Goal: Task Accomplishment & Management: Manage account settings

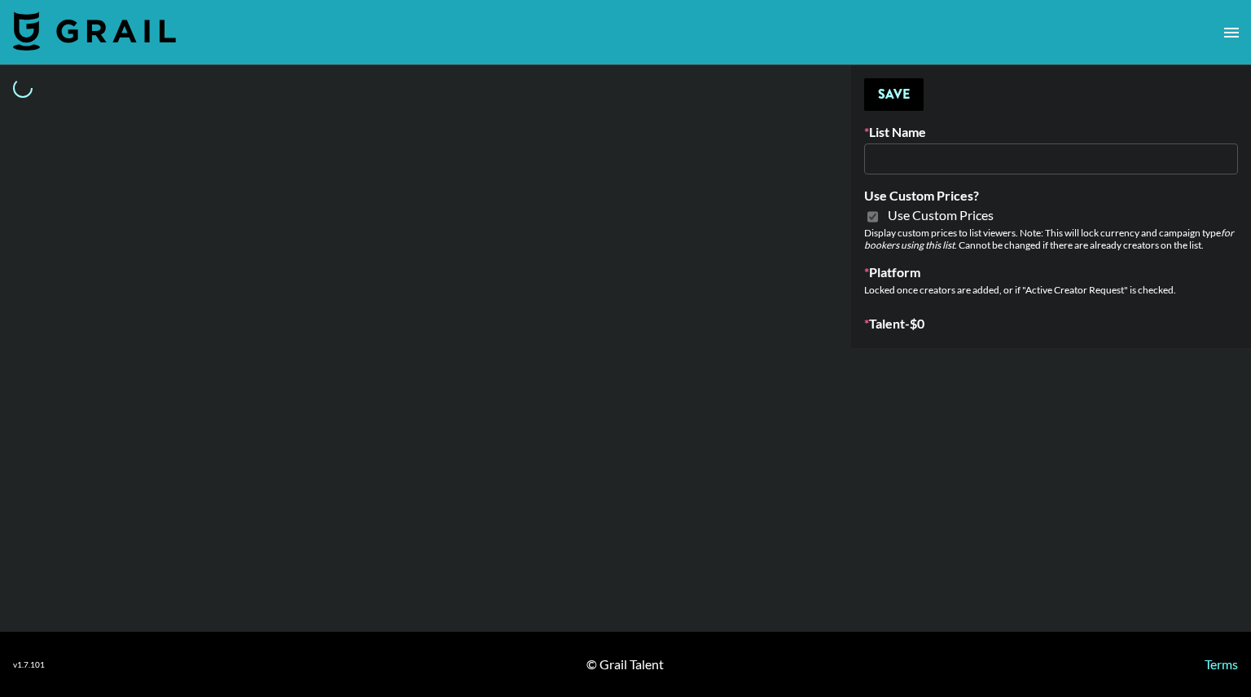
type input "E-Com IG"
checkbox input "true"
select select "Brand"
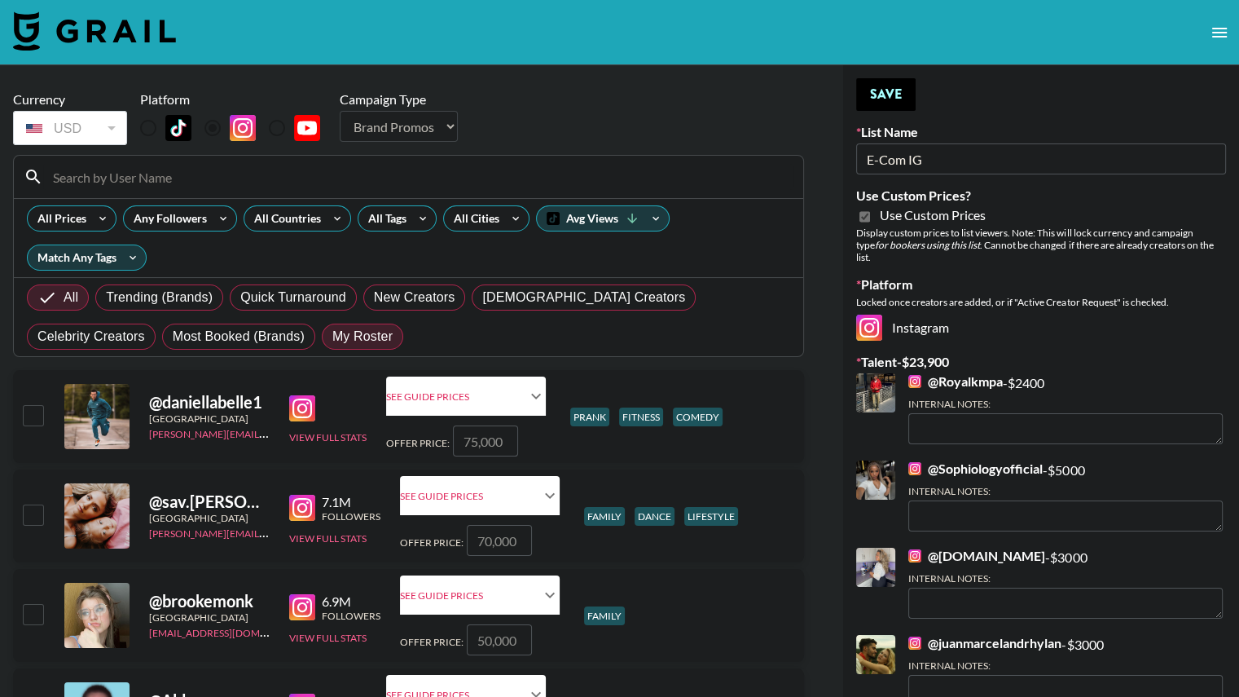
click at [332, 332] on span "My Roster" at bounding box center [362, 337] width 60 height 20
click at [332, 336] on input "My Roster" at bounding box center [332, 336] width 0 height 0
radio input "true"
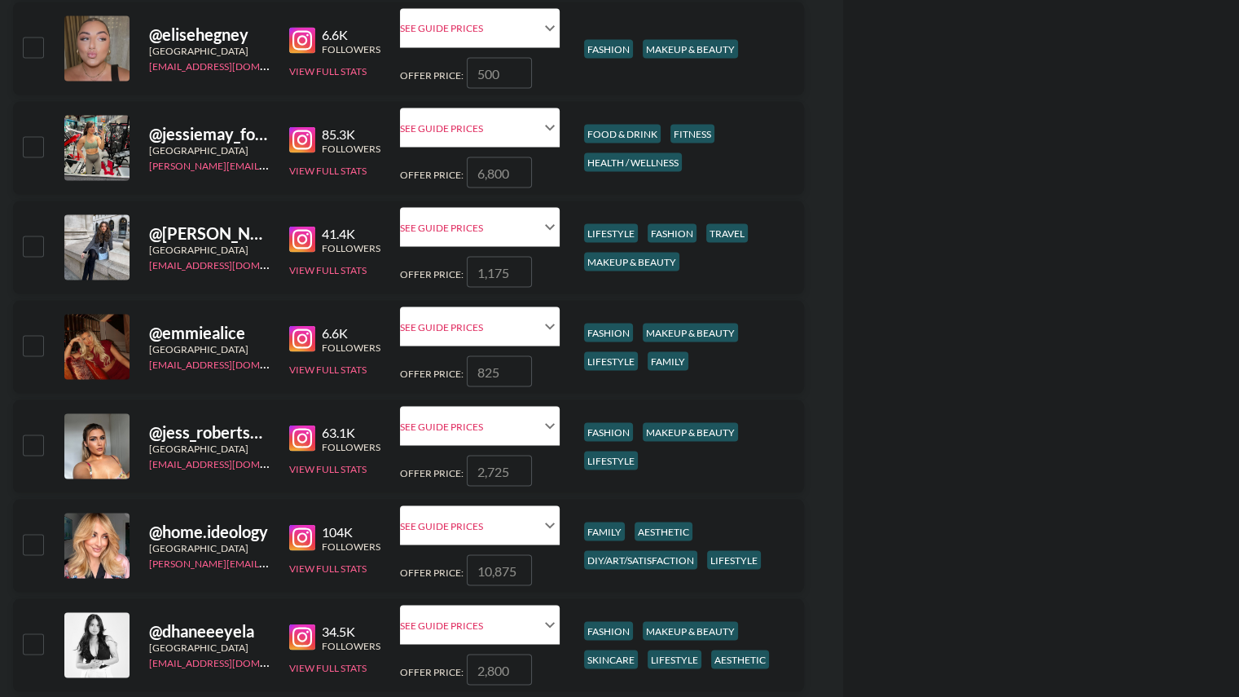
scroll to position [3066, 0]
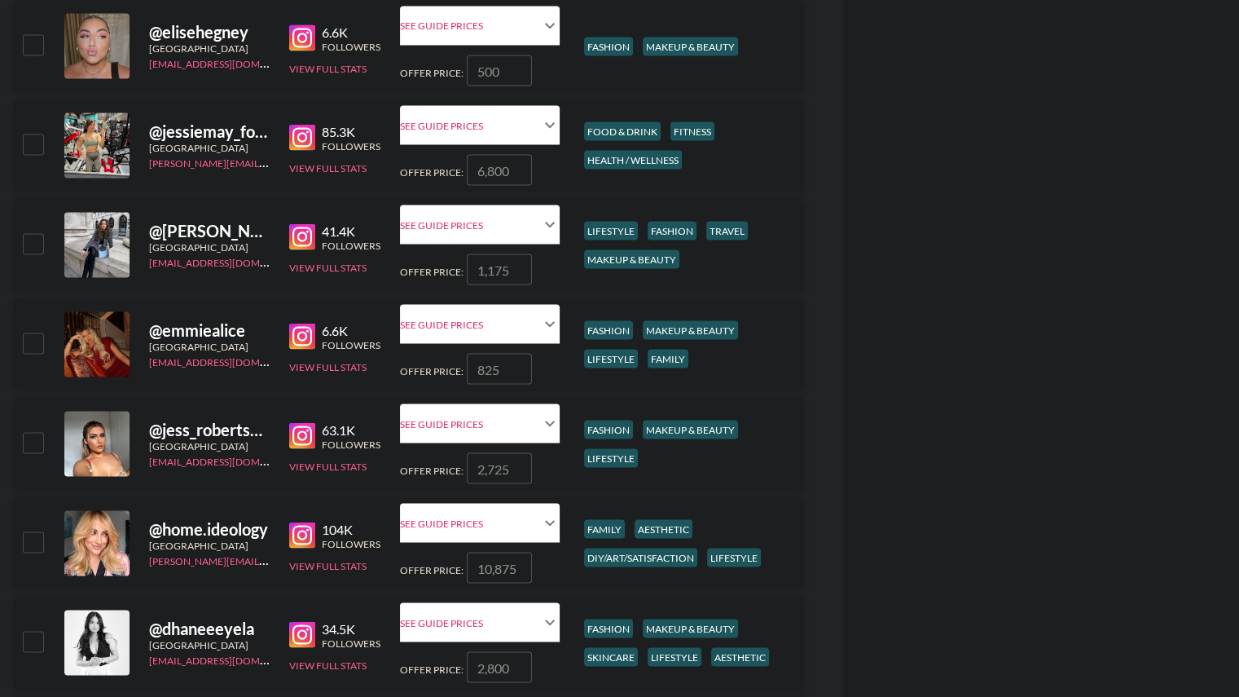
click at [30, 547] on input "checkbox" at bounding box center [33, 541] width 20 height 20
checkbox input "true"
type input "10875"
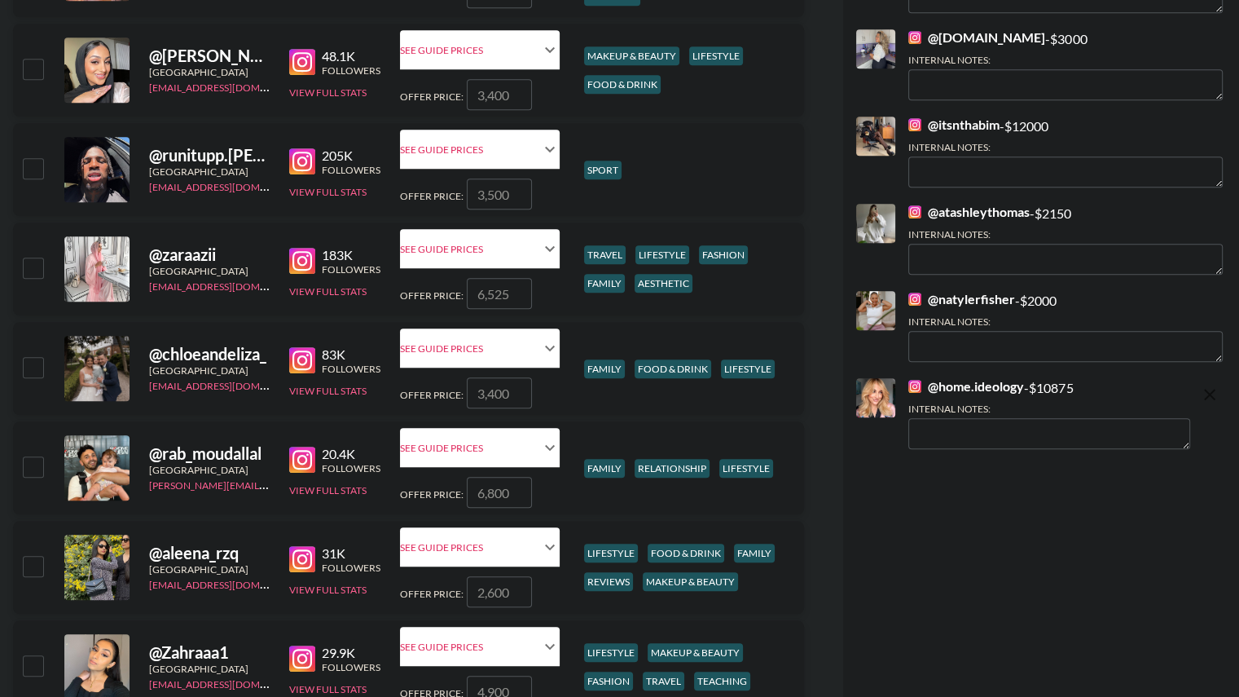
scroll to position [953, 0]
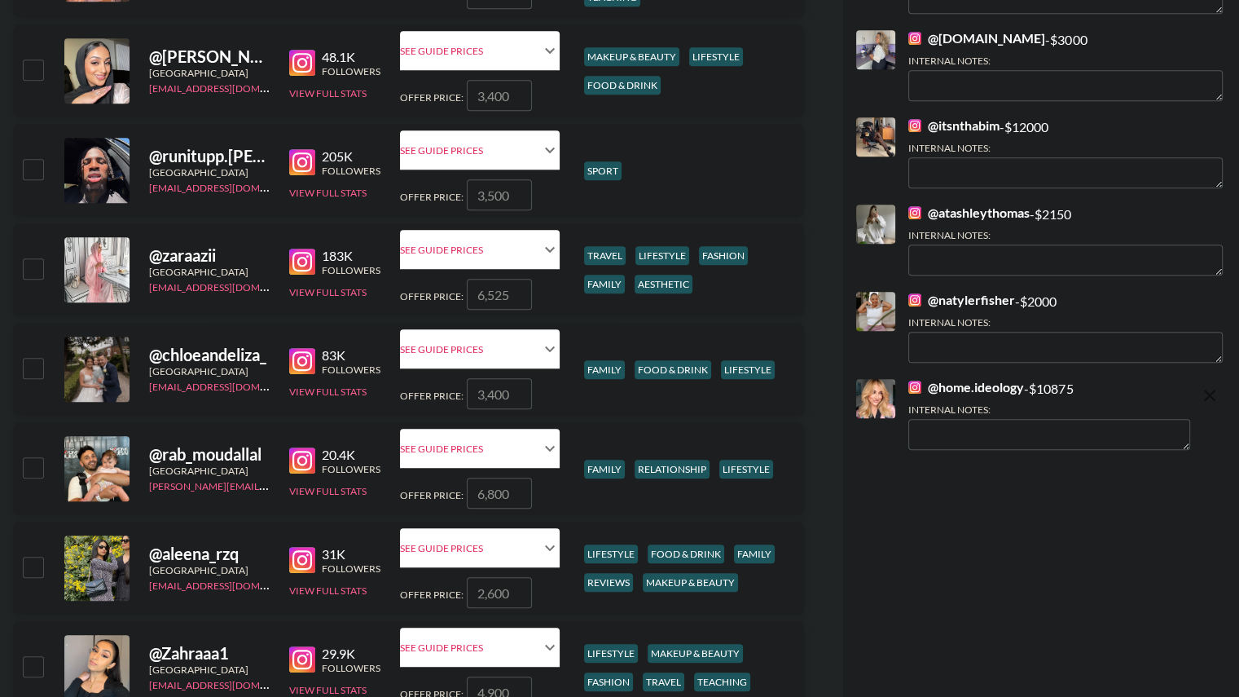
click at [29, 368] on input "checkbox" at bounding box center [33, 368] width 20 height 20
checkbox input "true"
type input "3400"
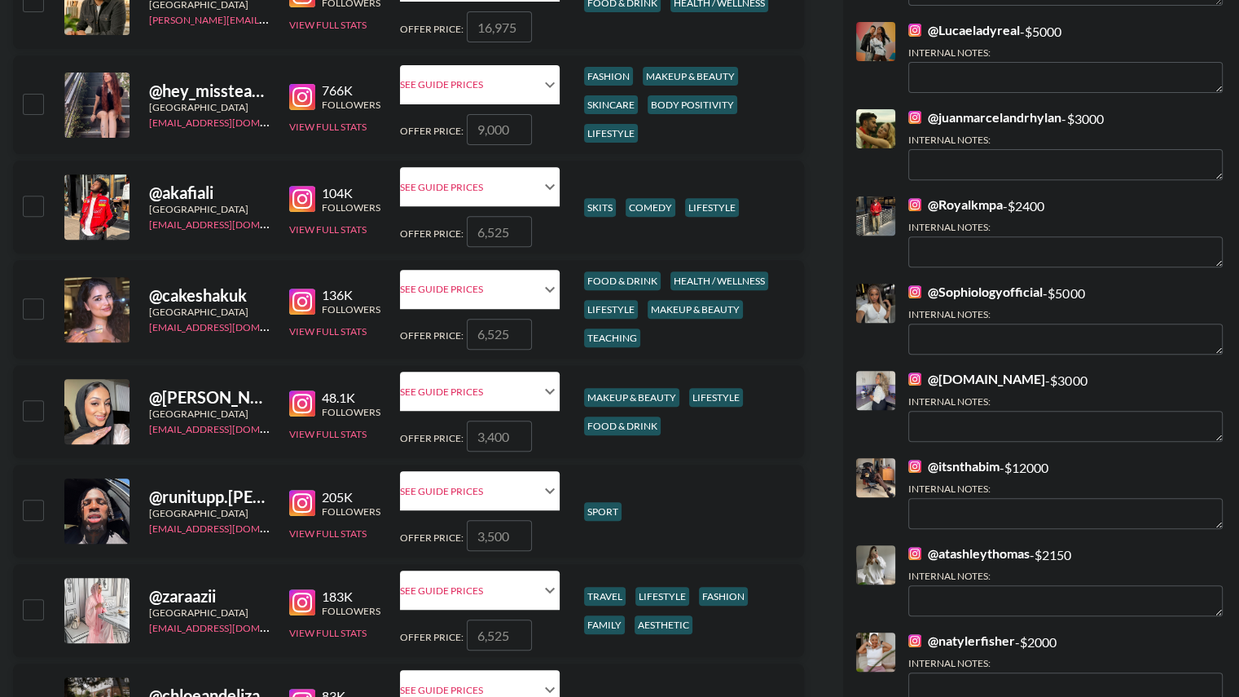
scroll to position [606, 0]
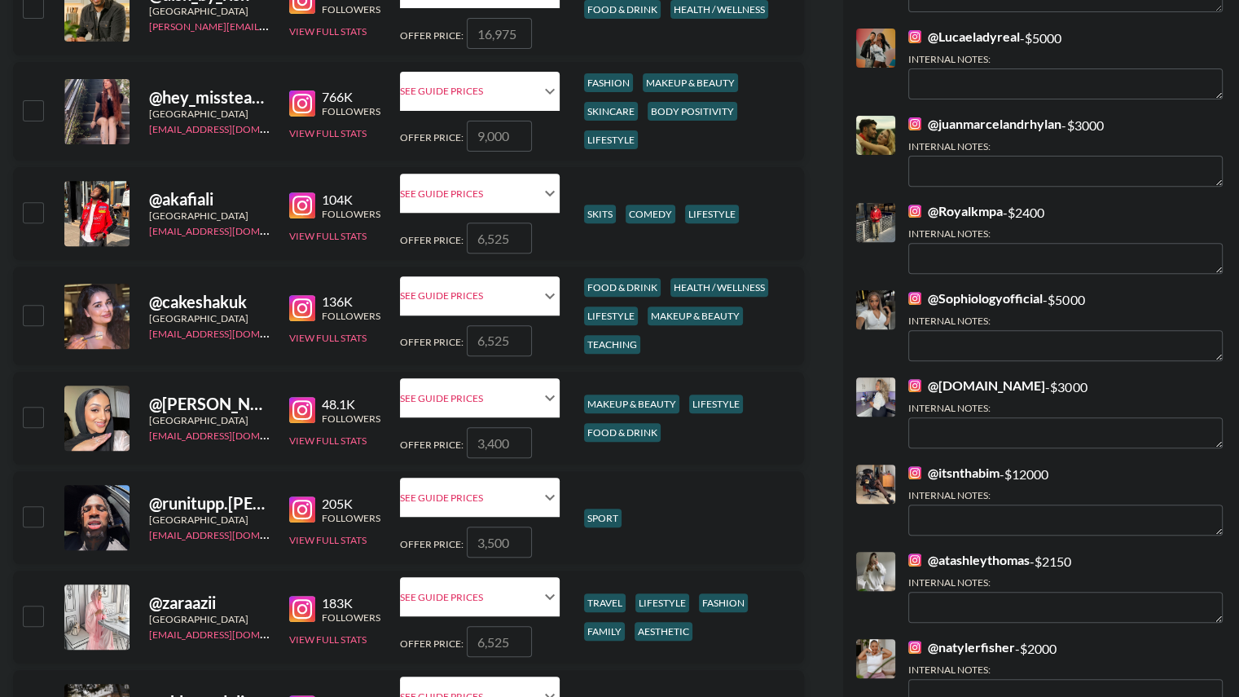
click at [32, 315] on input "checkbox" at bounding box center [33, 315] width 20 height 20
checkbox input "true"
type input "6525"
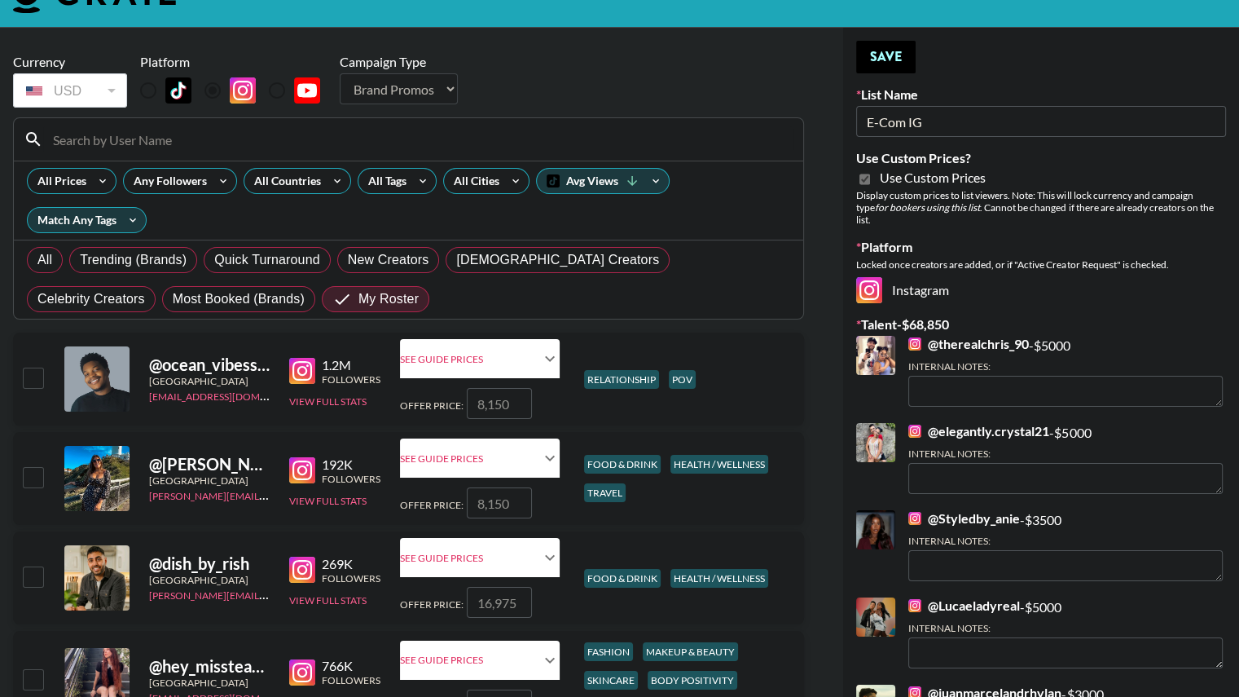
scroll to position [36, 0]
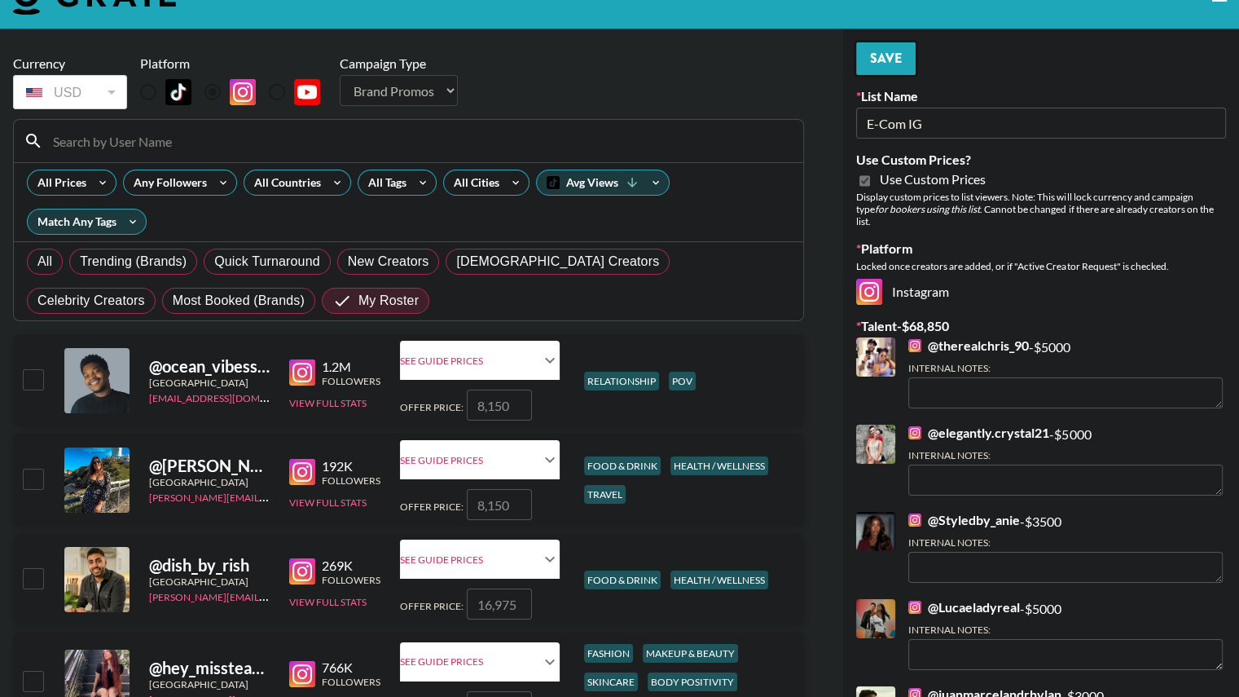
click at [872, 55] on button "Save" at bounding box center [885, 58] width 59 height 33
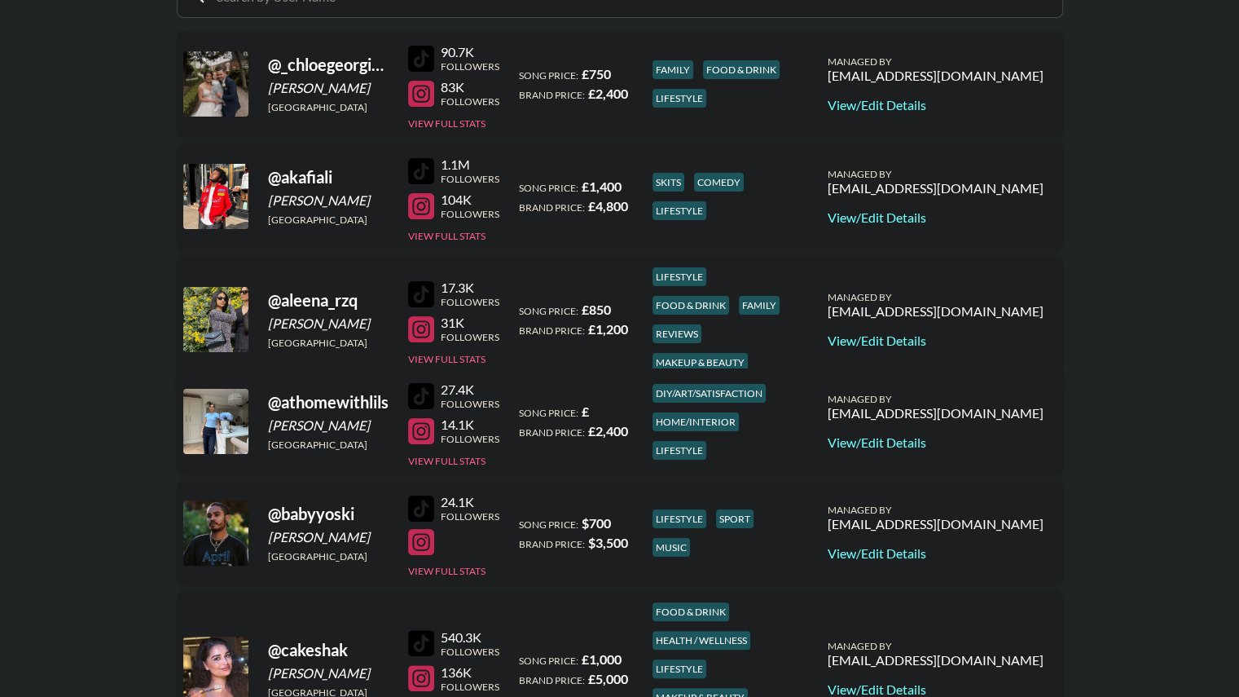
scroll to position [216, 0]
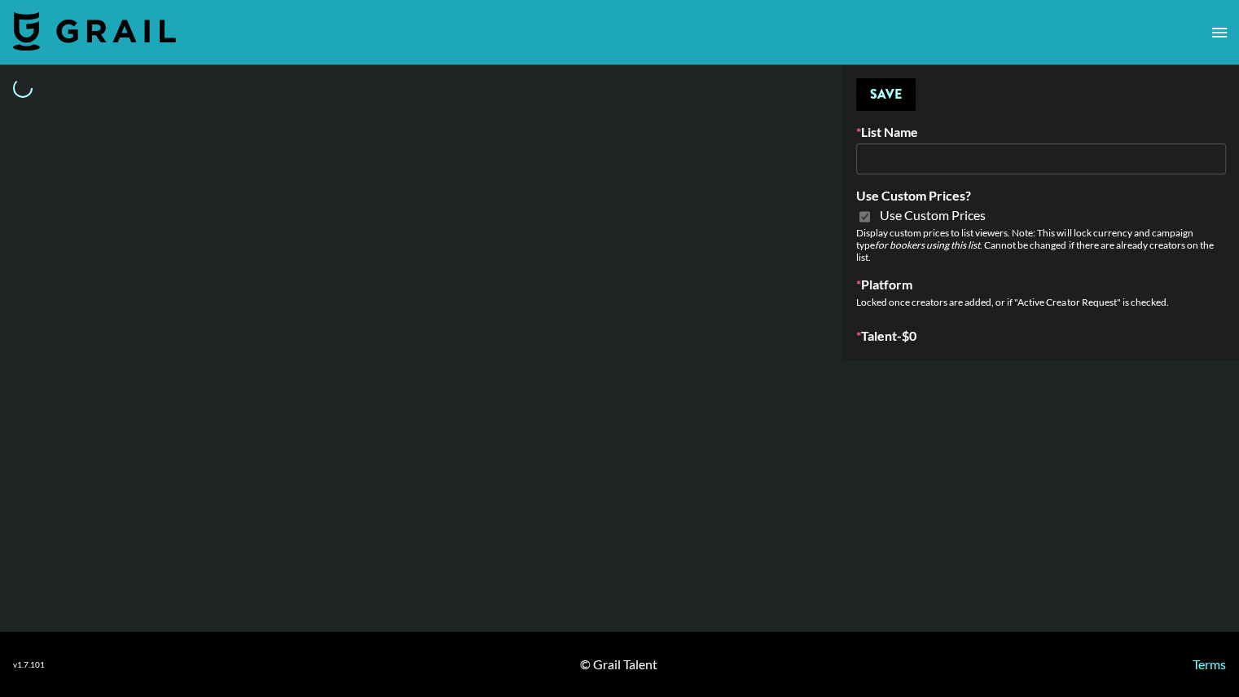
type input "E-Com Platform - TikTok"
checkbox input "true"
select select "Brand"
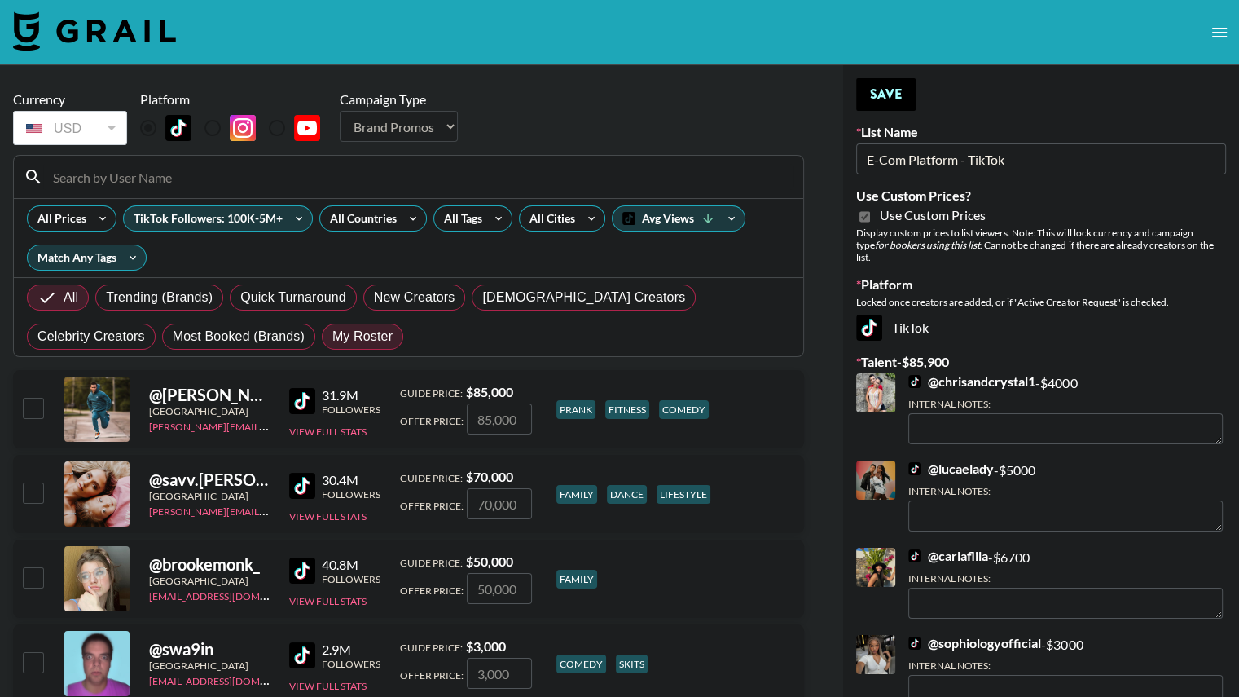
click at [332, 333] on span "My Roster" at bounding box center [362, 337] width 60 height 20
click at [332, 336] on input "My Roster" at bounding box center [332, 336] width 0 height 0
radio input "true"
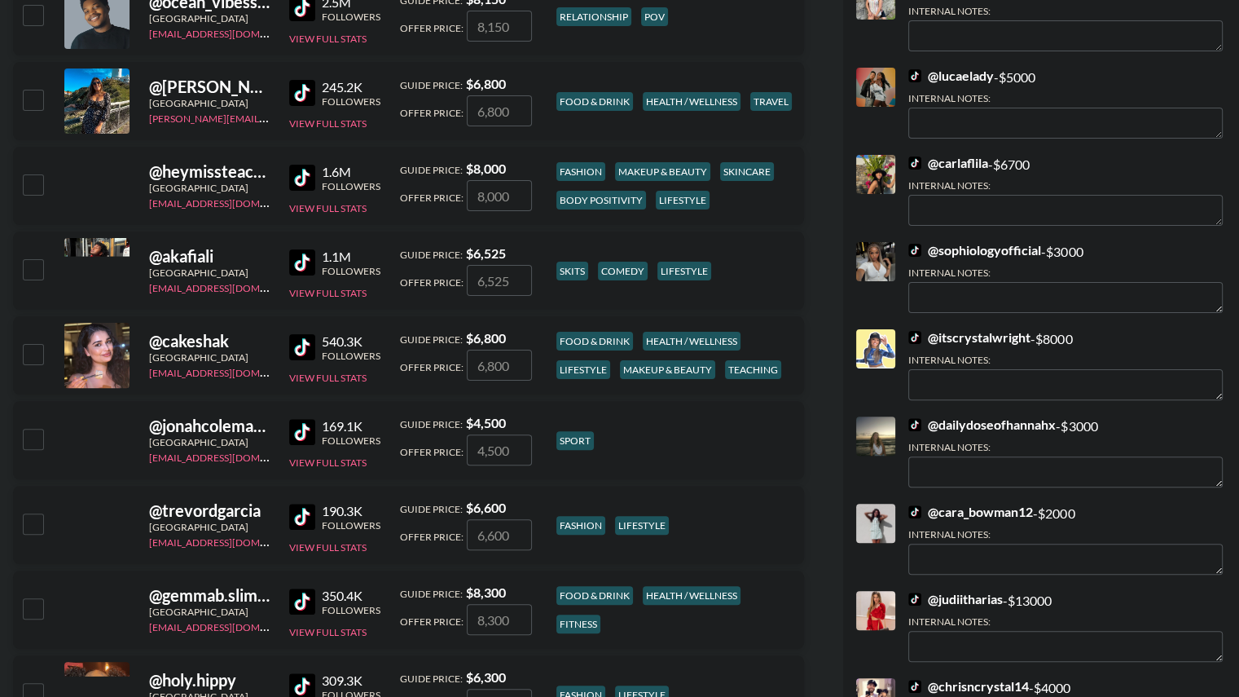
scroll to position [397, 0]
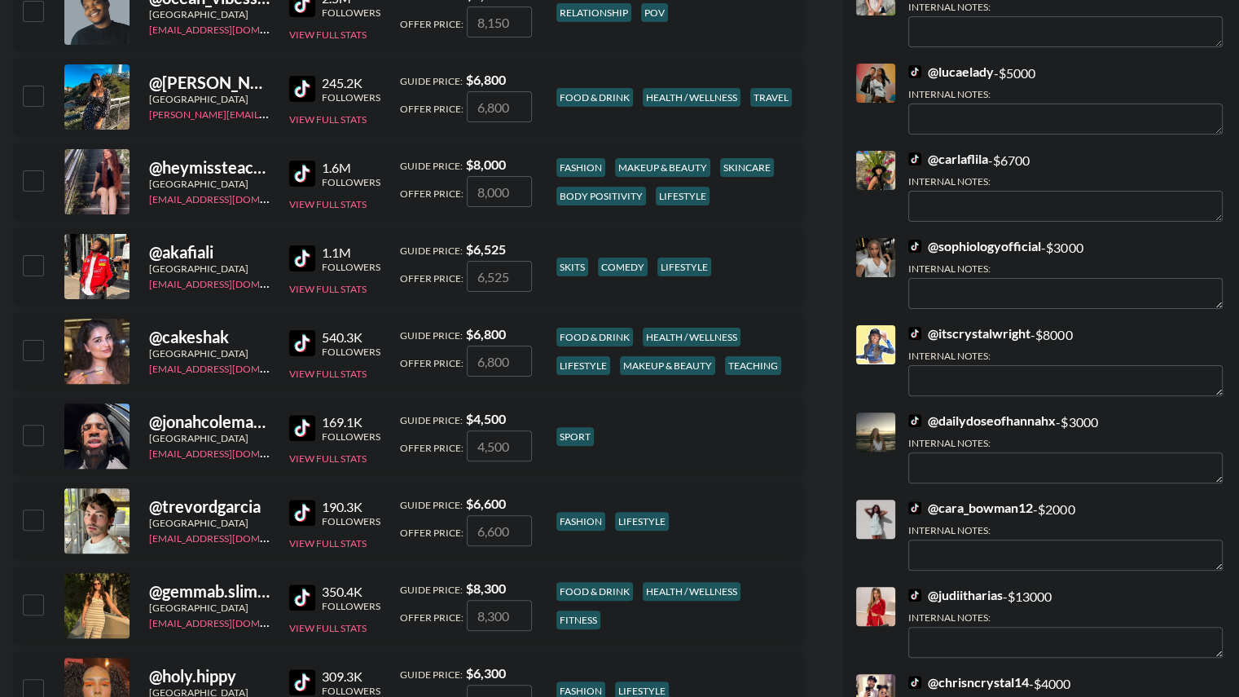
click at [27, 354] on input "checkbox" at bounding box center [33, 350] width 20 height 20
checkbox input "true"
type input "6800"
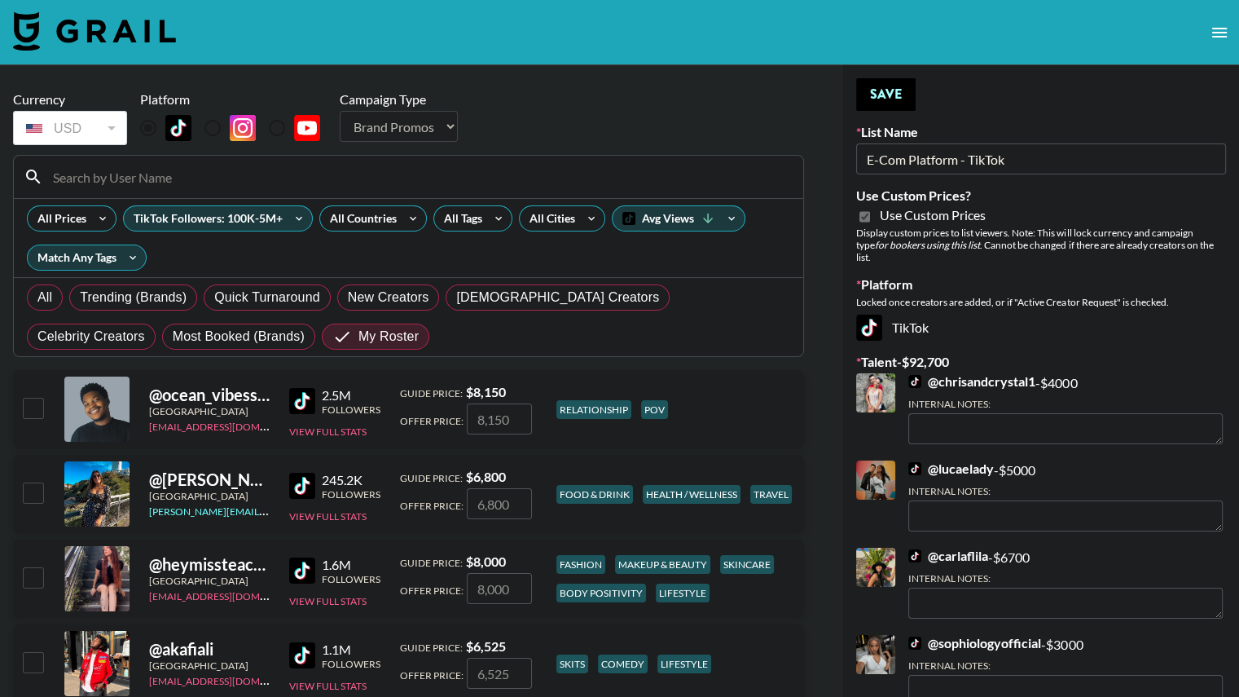
scroll to position [0, 0]
click at [878, 81] on button "Save" at bounding box center [885, 94] width 59 height 33
radio input "true"
